Goal: Navigation & Orientation: Find specific page/section

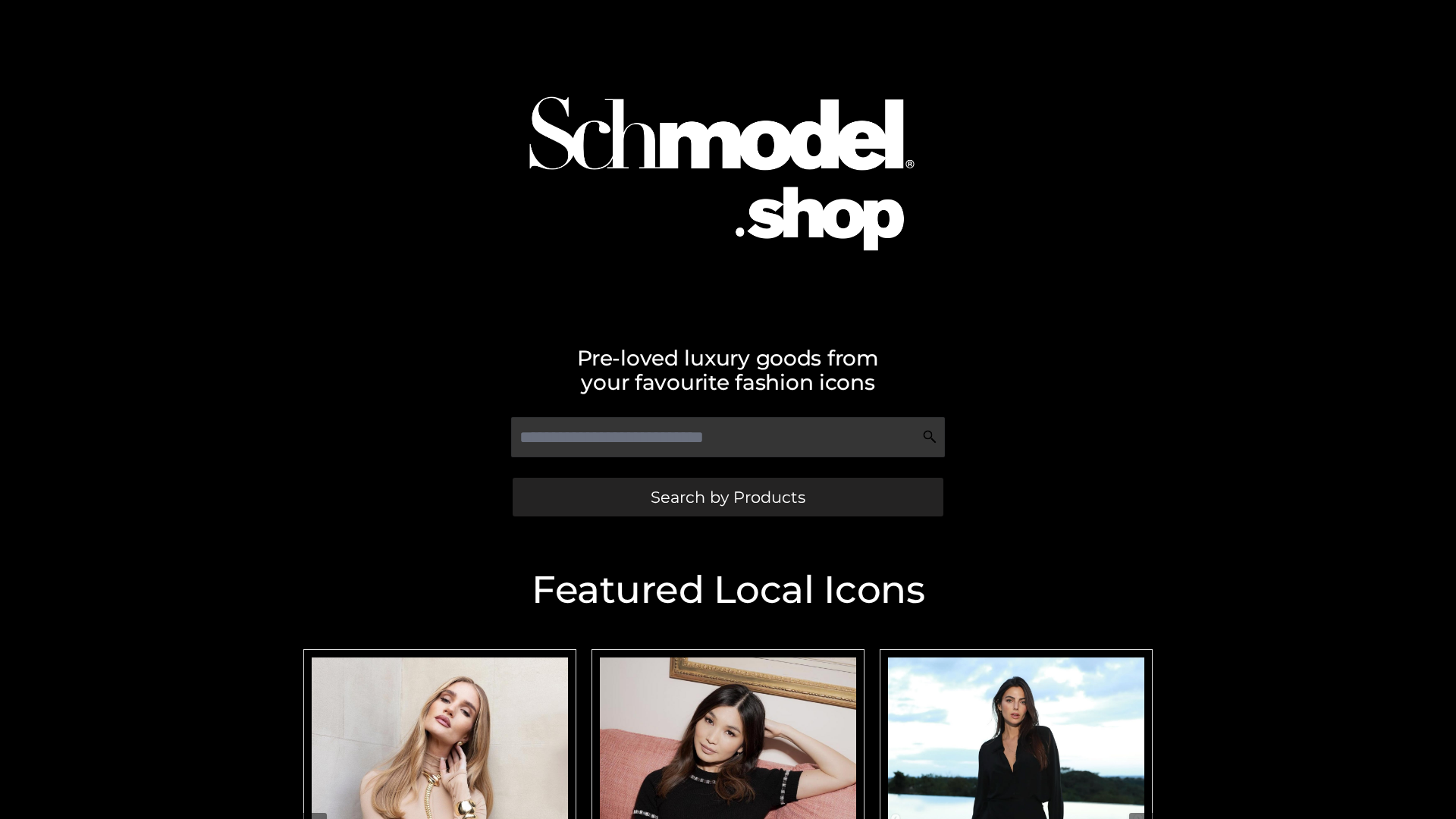
click at [727, 497] on span "Search by Products" at bounding box center [728, 497] width 155 height 16
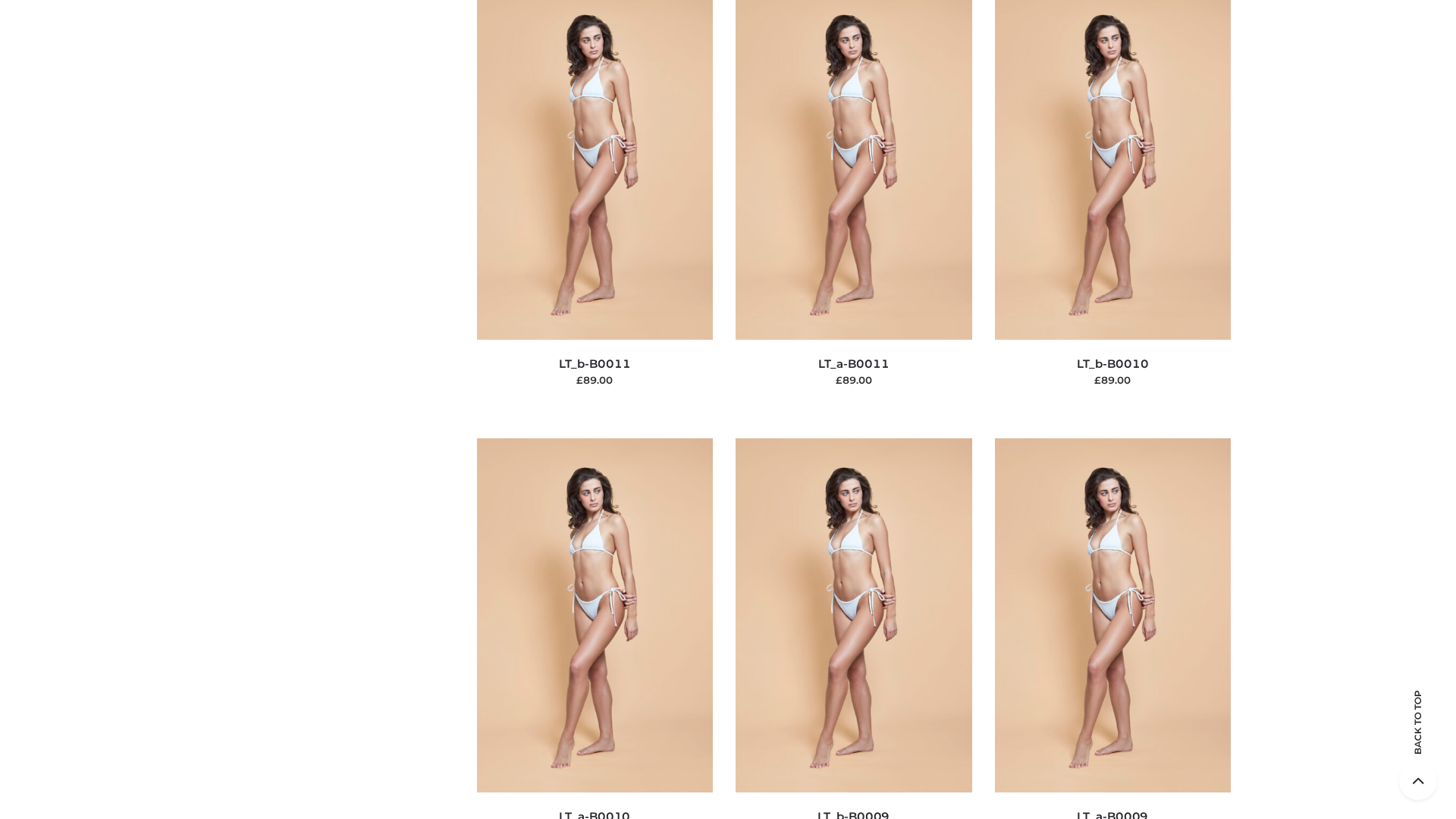
scroll to position [6810, 0]
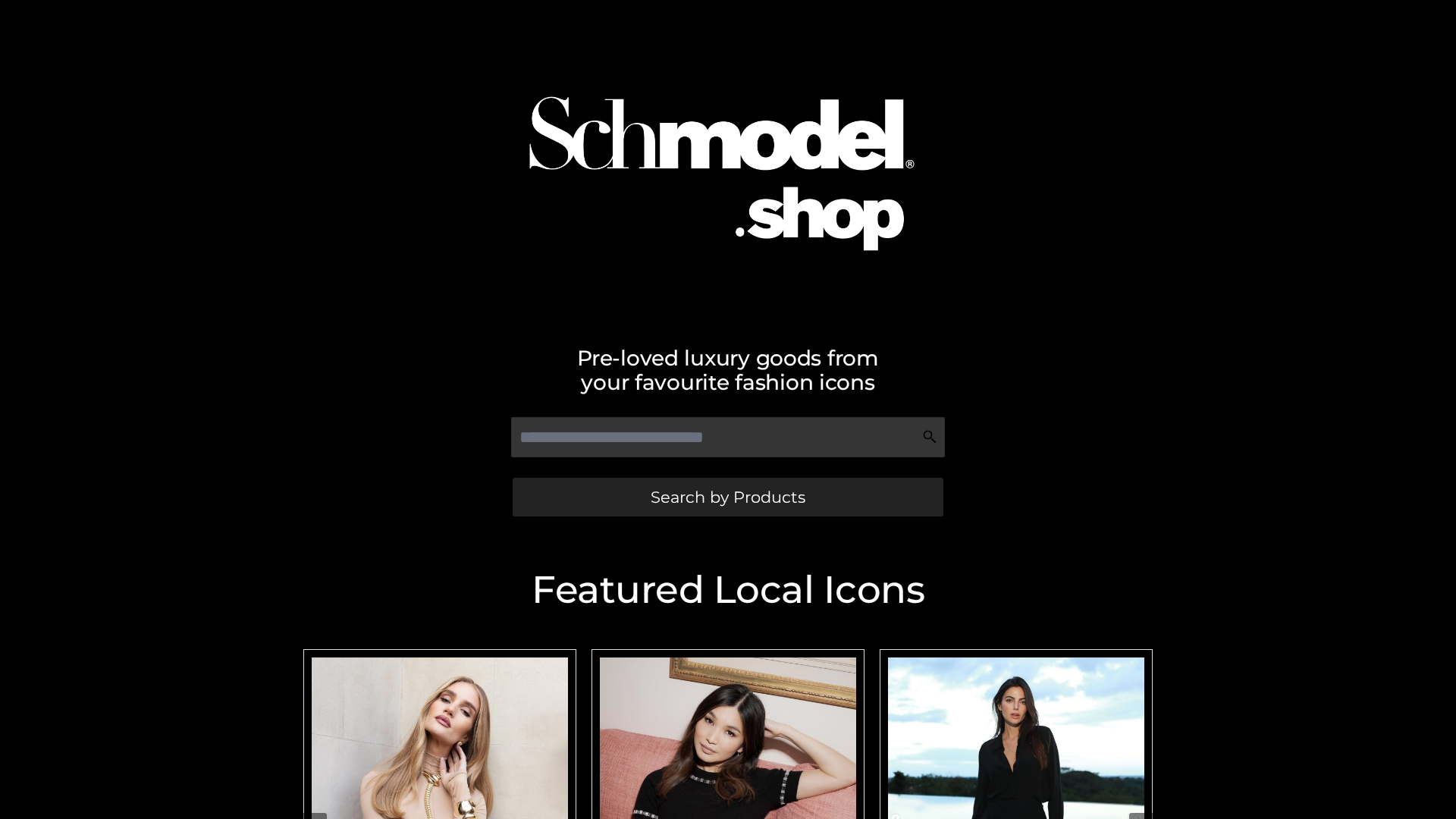
click at [727, 497] on span "Search by Products" at bounding box center [728, 497] width 155 height 16
